Goal: Find contact information: Find contact information

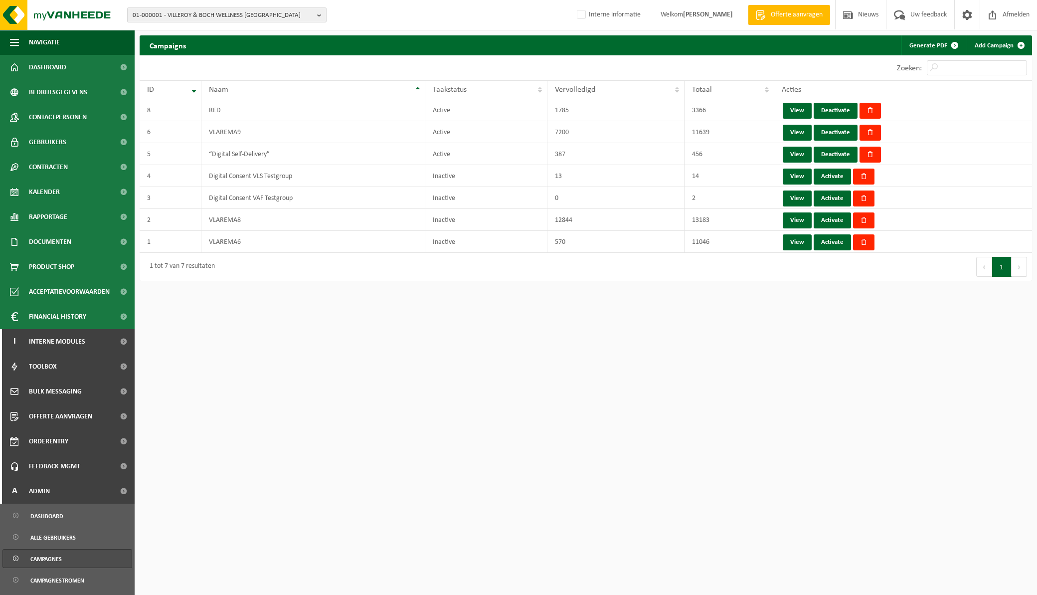
click at [315, 11] on button "01-000001 - VILLEROY & BOCH WELLNESS NV" at bounding box center [226, 14] width 199 height 15
click at [222, 30] on input "BALTA" at bounding box center [227, 31] width 194 height 12
drag, startPoint x: 591, startPoint y: 415, endPoint x: 584, endPoint y: 396, distance: 19.7
click at [591, 415] on html "01-000001 - VILLEROY & BOCH WELLNESS NV BALTA 01-000001 - VILLEROY & BOCH WELLN…" at bounding box center [518, 297] width 1037 height 595
click at [237, 12] on span "01-000001 - VILLEROY & BOCH WELLNESS NV" at bounding box center [223, 15] width 180 height 15
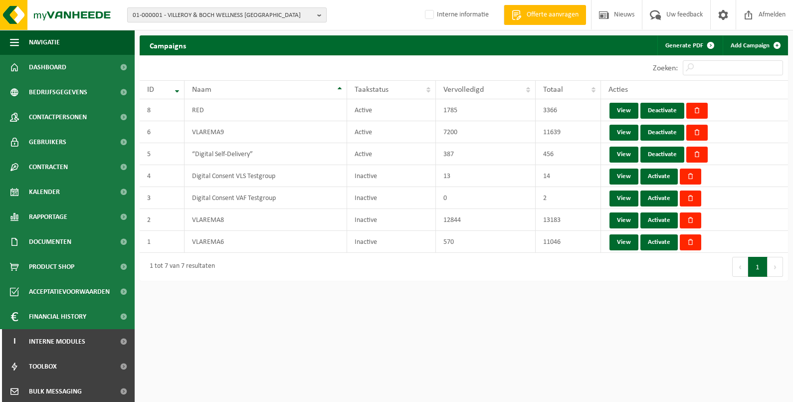
click at [316, 14] on button "01-000001 - VILLEROY & BOCH WELLNESS NV" at bounding box center [226, 14] width 199 height 15
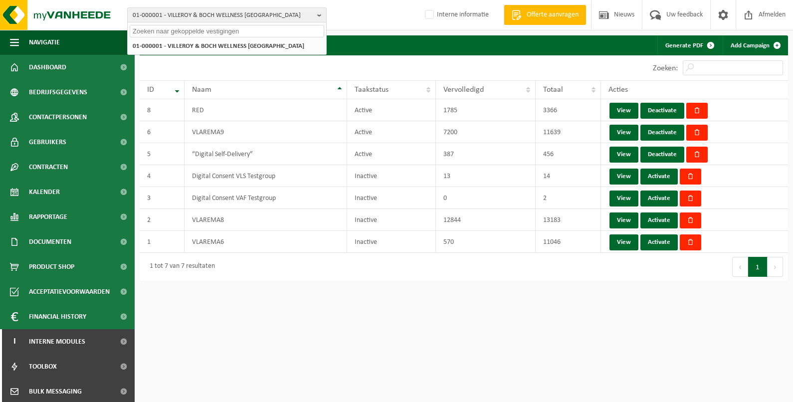
click at [237, 28] on input "text" at bounding box center [227, 31] width 194 height 12
paste input "01-002400"
type input "01-002400"
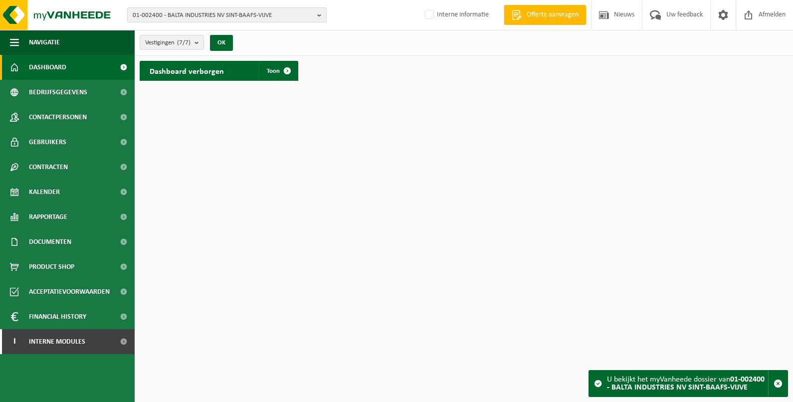
click at [320, 14] on b "button" at bounding box center [321, 15] width 9 height 14
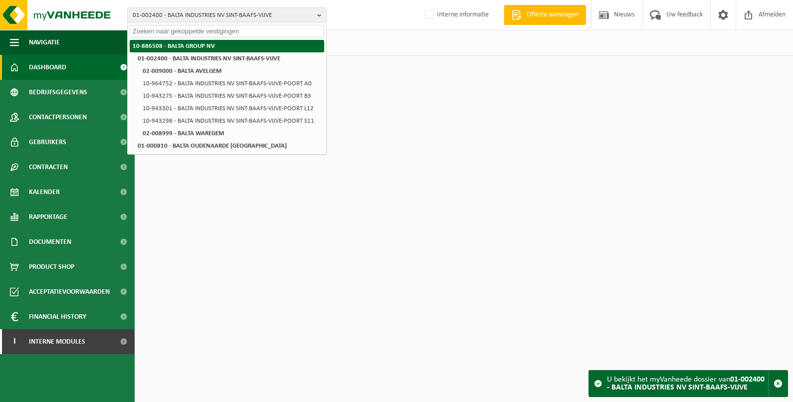
click at [222, 40] on li "10-886508 - BALTA GROUP NV" at bounding box center [227, 46] width 194 height 12
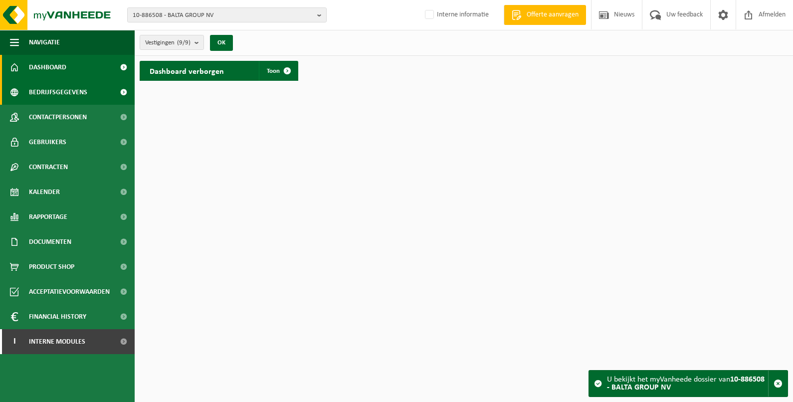
click at [83, 92] on span "Bedrijfsgegevens" at bounding box center [58, 92] width 58 height 25
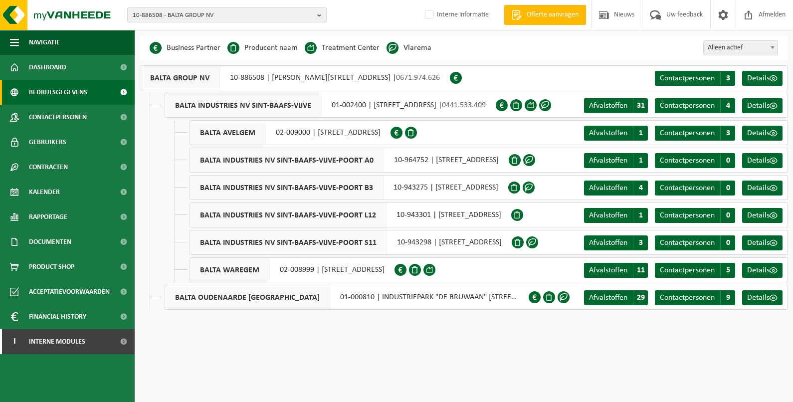
click at [319, 12] on b "button" at bounding box center [321, 15] width 9 height 14
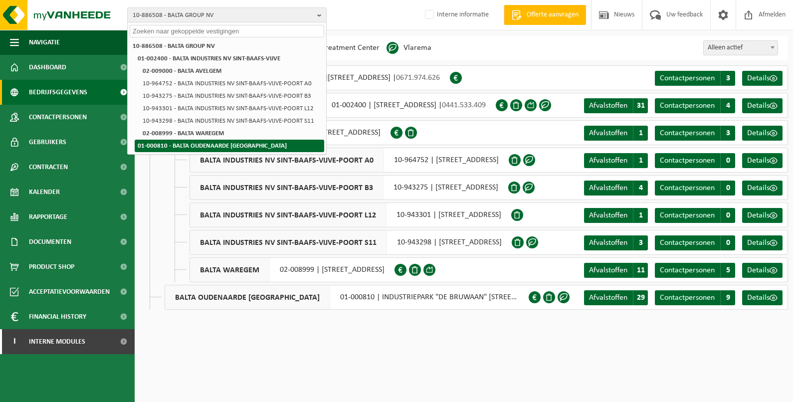
click at [223, 143] on strong "01-000810 - BALTA OUDENAARDE [GEOGRAPHIC_DATA]" at bounding box center [212, 146] width 149 height 6
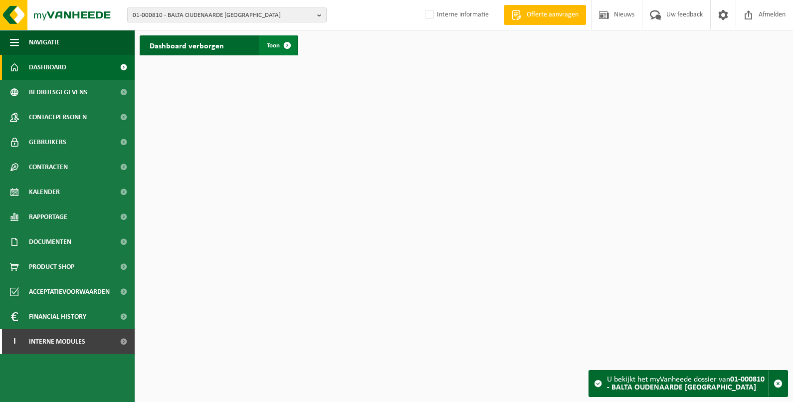
click at [285, 45] on span at bounding box center [287, 45] width 20 height 20
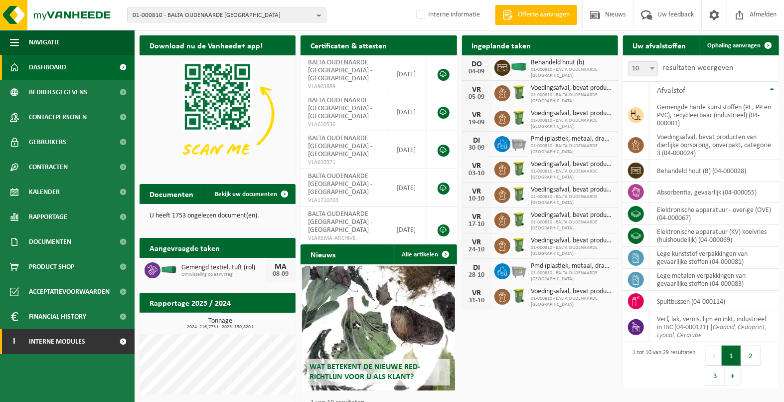
click at [76, 340] on span "Interne modules" at bounding box center [57, 341] width 56 height 25
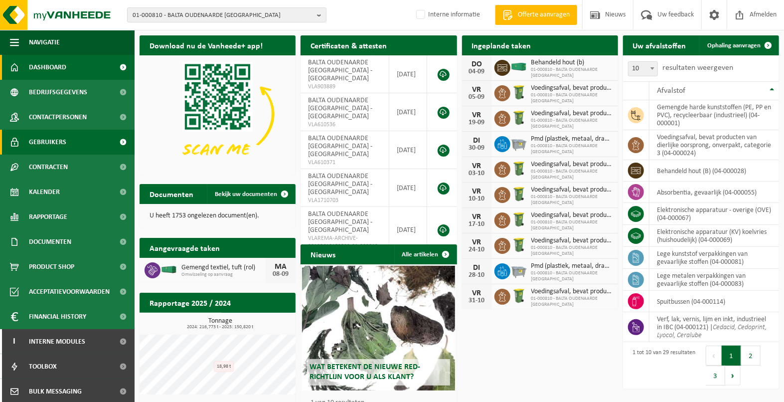
click at [78, 136] on link "Gebruikers" at bounding box center [67, 142] width 135 height 25
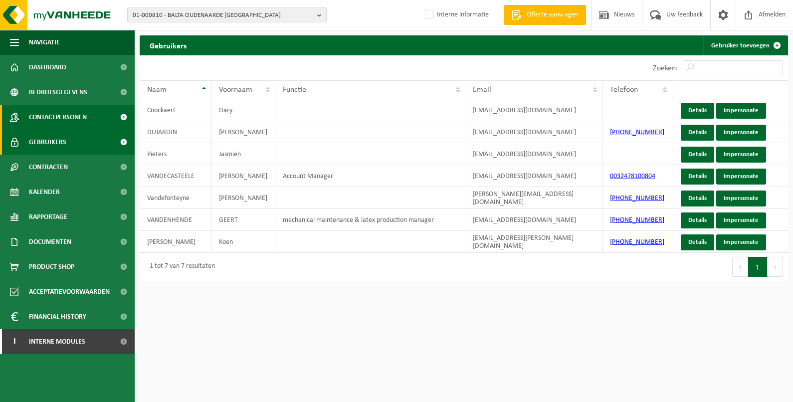
click at [60, 117] on span "Contactpersonen" at bounding box center [58, 117] width 58 height 25
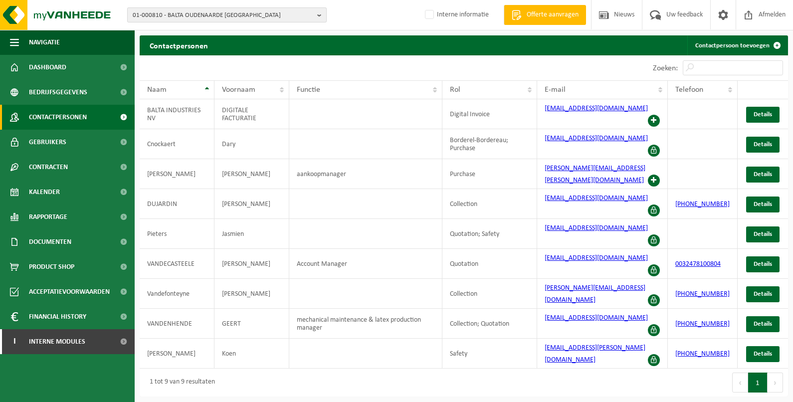
click at [169, 10] on span "01-000810 - BALTA OUDENAARDE [GEOGRAPHIC_DATA]" at bounding box center [223, 15] width 180 height 15
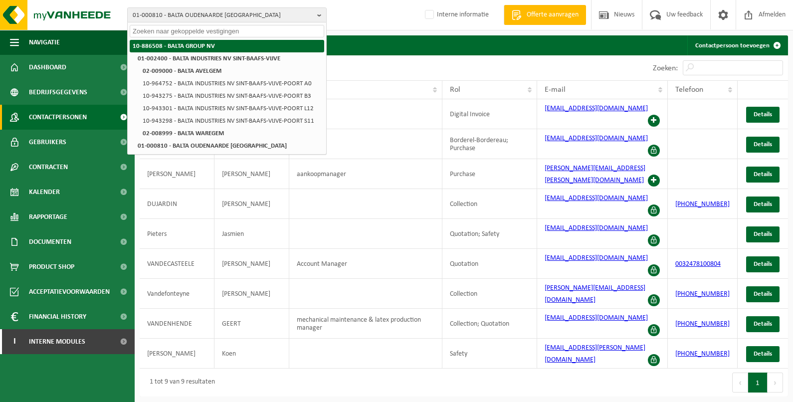
click at [180, 47] on strong "10-886508 - BALTA GROUP NV" at bounding box center [174, 46] width 82 height 6
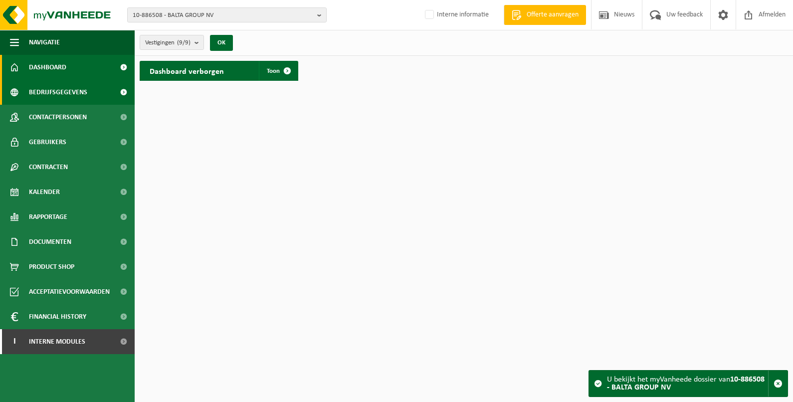
click at [64, 92] on span "Bedrijfsgegevens" at bounding box center [58, 92] width 58 height 25
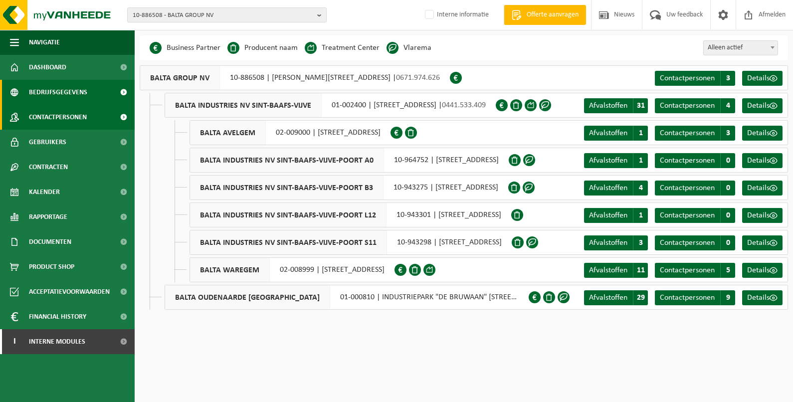
click at [75, 116] on span "Contactpersonen" at bounding box center [58, 117] width 58 height 25
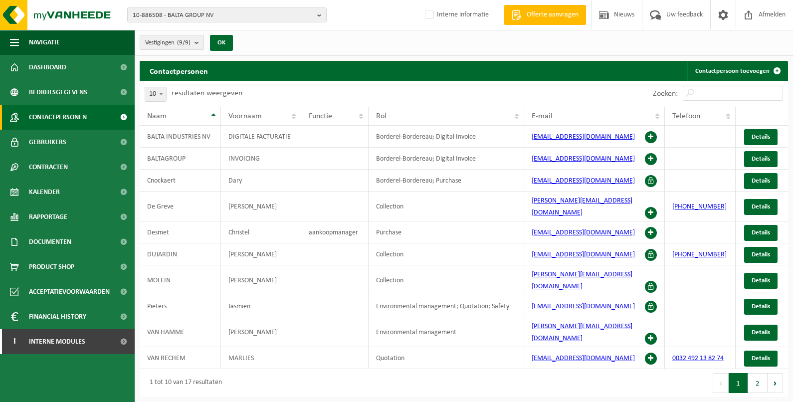
click at [183, 50] on div "Vestigingen (9/9) Alles selecteren Alles deselecteren Actieve selecteren BALTA …" at bounding box center [189, 42] width 109 height 21
click at [195, 40] on button "Vestigingen (9/9)" at bounding box center [172, 42] width 64 height 15
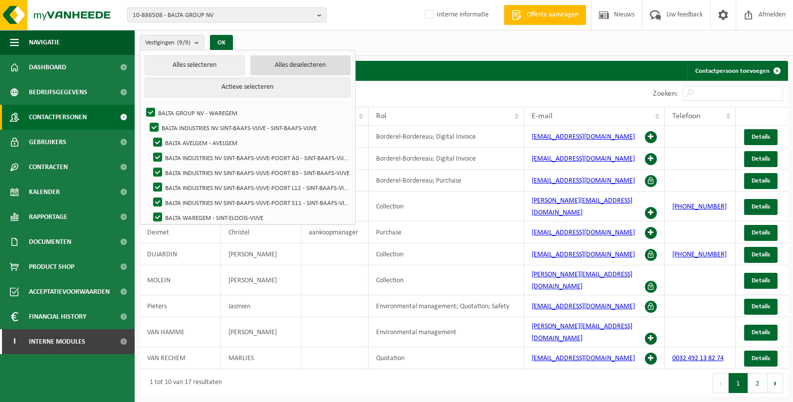
click at [299, 64] on button "Alles deselecteren" at bounding box center [300, 65] width 100 height 20
checkbox input "false"
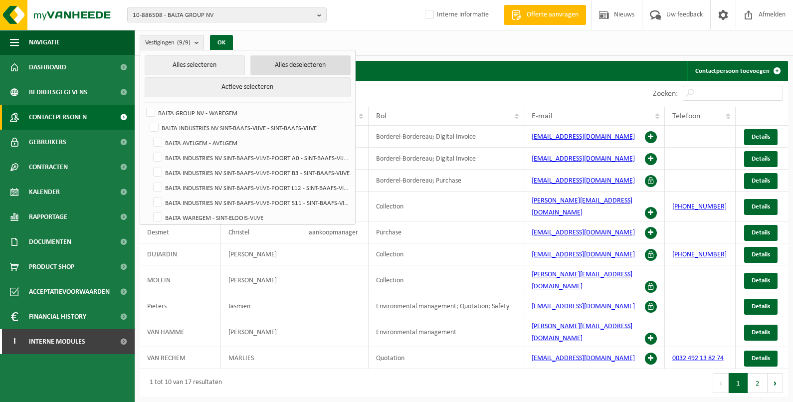
checkbox input "false"
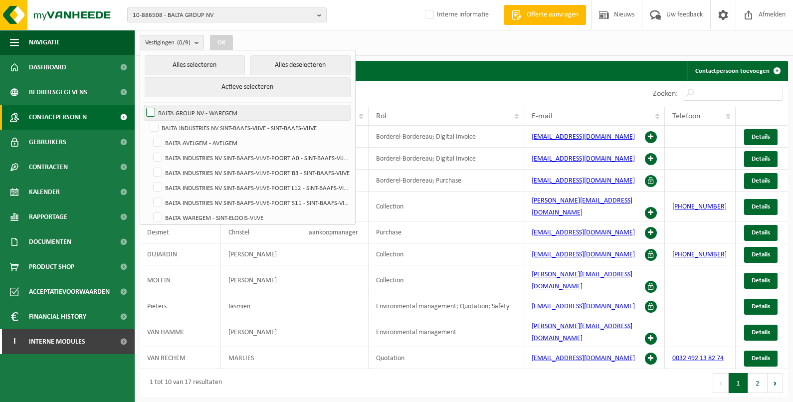
click at [206, 112] on label "BALTA GROUP NV - WAREGEM" at bounding box center [247, 112] width 206 height 15
click at [143, 105] on input "BALTA GROUP NV - WAREGEM" at bounding box center [142, 105] width 0 height 0
checkbox input "true"
click at [225, 47] on button "OK" at bounding box center [221, 43] width 23 height 16
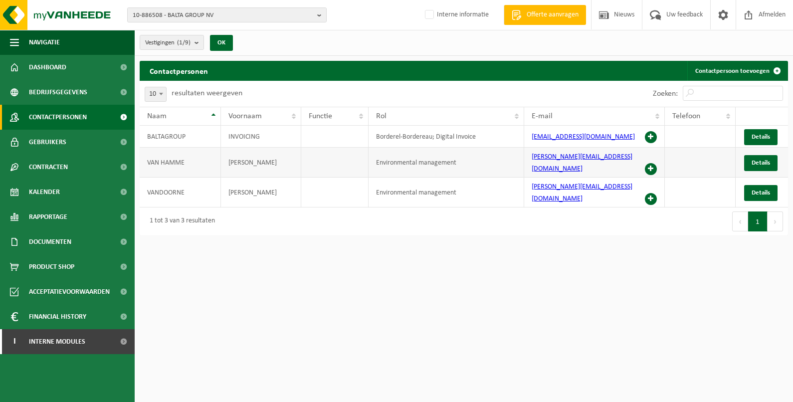
click at [409, 155] on td "Environmental management" at bounding box center [446, 163] width 156 height 30
click at [260, 162] on td "[PERSON_NAME]" at bounding box center [261, 163] width 80 height 30
drag, startPoint x: 634, startPoint y: 160, endPoint x: 527, endPoint y: 166, distance: 106.9
click at [527, 166] on td "[PERSON_NAME][EMAIL_ADDRESS][DOMAIN_NAME]" at bounding box center [594, 163] width 141 height 30
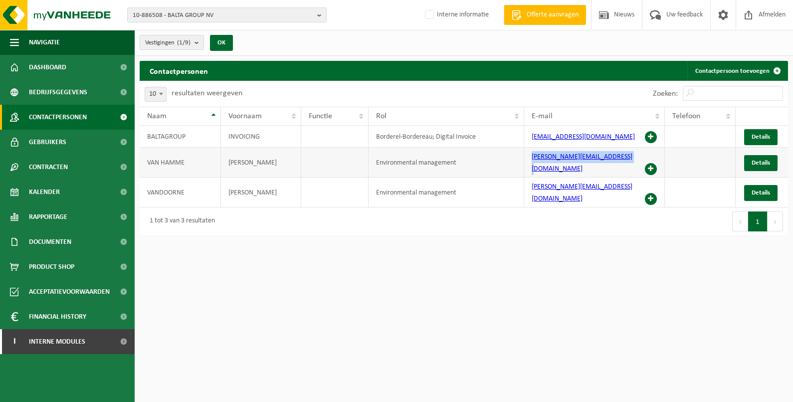
drag, startPoint x: 527, startPoint y: 166, endPoint x: 557, endPoint y: 159, distance: 31.2
copy link "[PERSON_NAME][EMAIL_ADDRESS][DOMAIN_NAME]"
click at [383, 278] on html "10-886508 - BALTA GROUP NV 10-886508 - BALTA GROUP NV 01-002400 - BALTA INDUSTR…" at bounding box center [396, 201] width 793 height 402
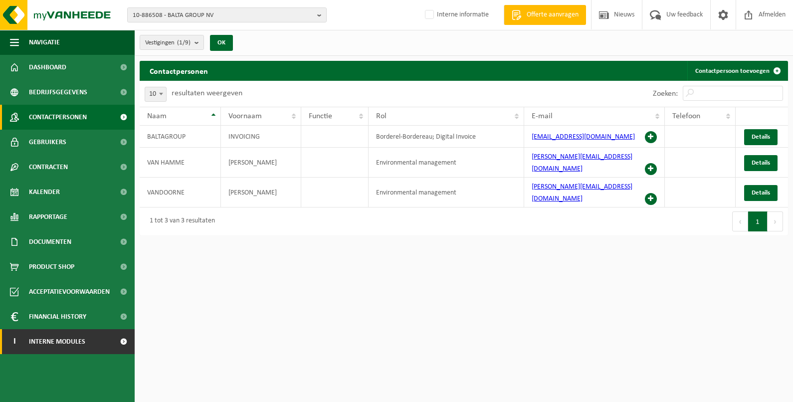
click at [51, 351] on span "Interne modules" at bounding box center [57, 341] width 56 height 25
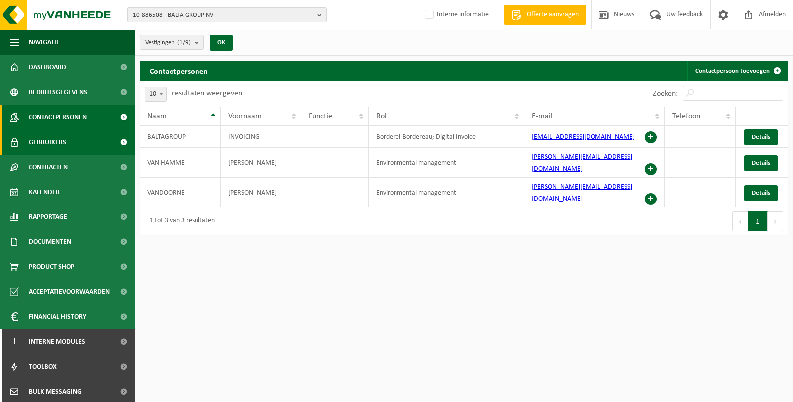
click at [57, 140] on span "Gebruikers" at bounding box center [47, 142] width 37 height 25
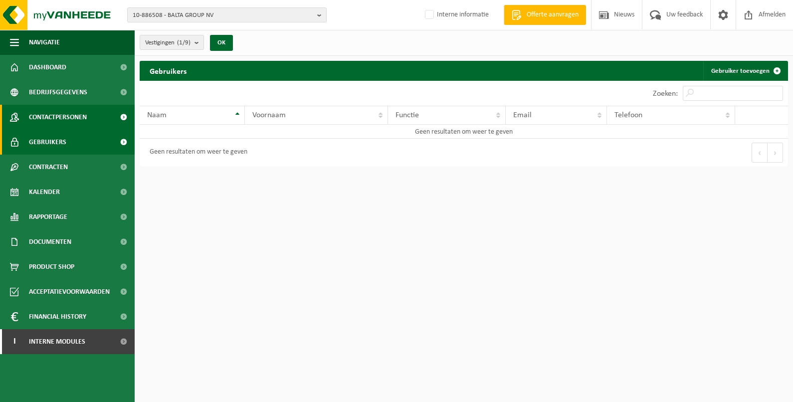
click at [58, 120] on span "Contactpersonen" at bounding box center [58, 117] width 58 height 25
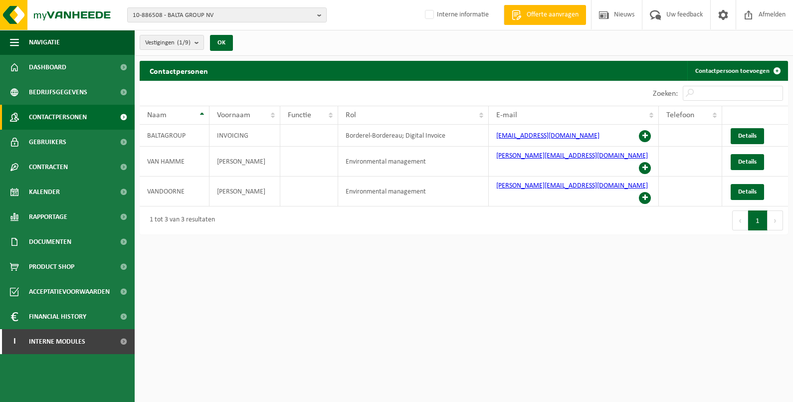
click at [337, 208] on div "1 tot 3 van 3 resultaten" at bounding box center [302, 220] width 324 height 28
